Goal: Information Seeking & Learning: Learn about a topic

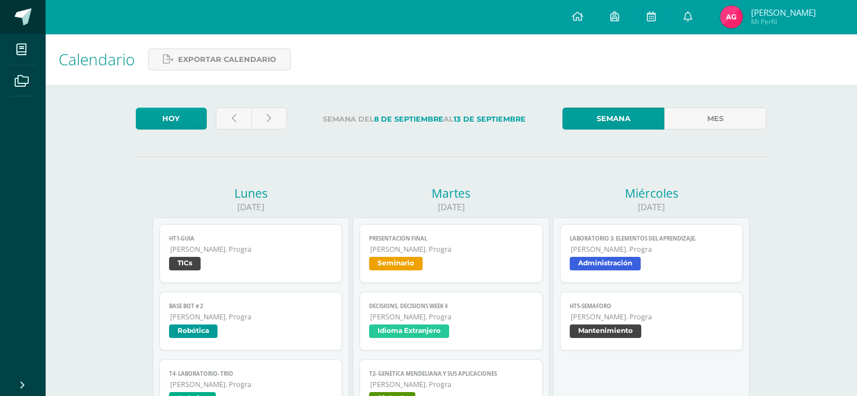
click at [38, 22] on span at bounding box center [61, 18] width 53 height 24
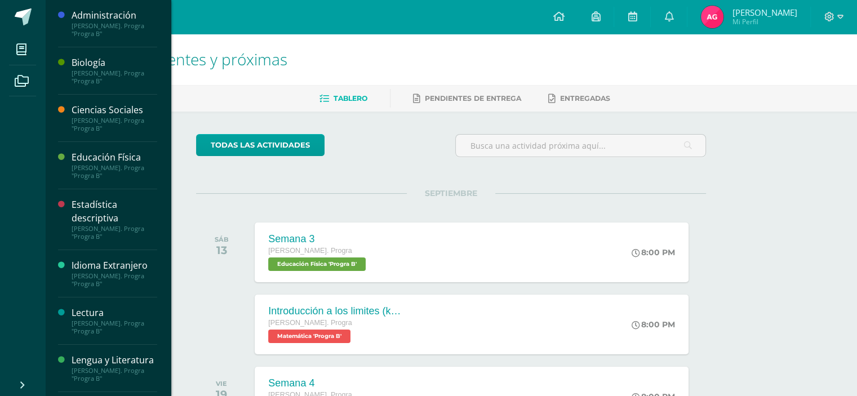
click at [73, 51] on div "Biología Quinto Bach. Progra "Progra B"" at bounding box center [107, 70] width 99 height 47
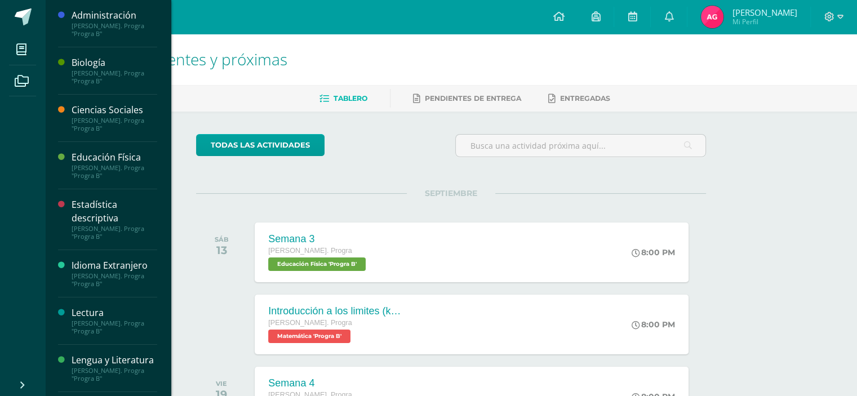
click at [125, 77] on h1 "Actividades recientes y próximas" at bounding box center [451, 59] width 785 height 51
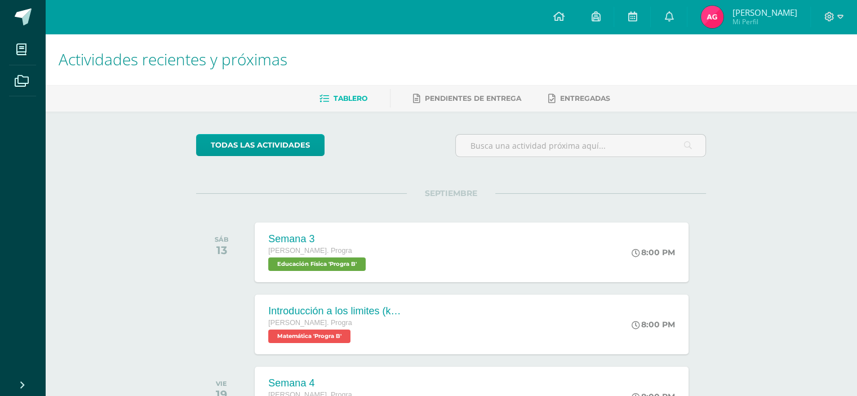
scroll to position [433, 0]
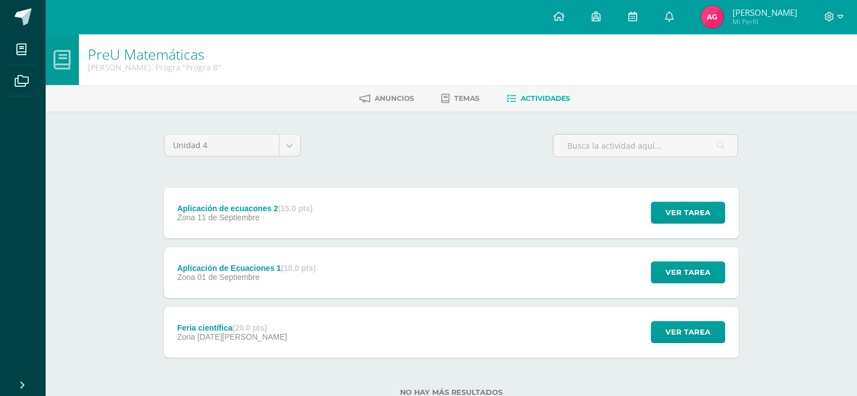
click at [246, 207] on div "Aplicación de ecuacones 2 (15.0 pts)" at bounding box center [244, 208] width 135 height 9
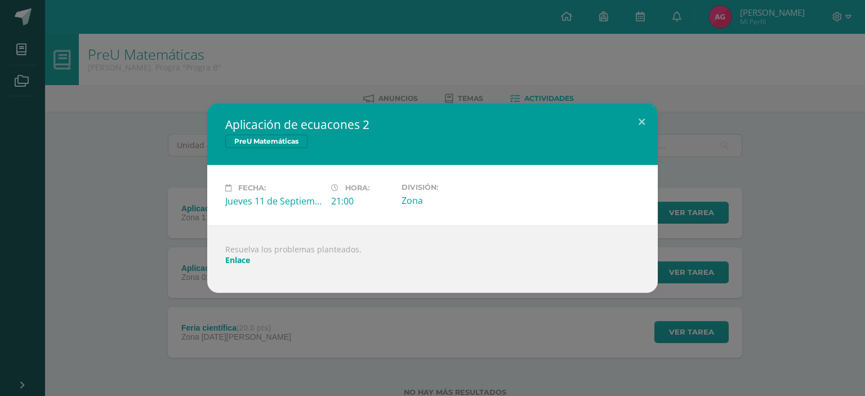
click at [248, 256] on link "Enlace" at bounding box center [237, 260] width 25 height 11
